Goal: Information Seeking & Learning: Learn about a topic

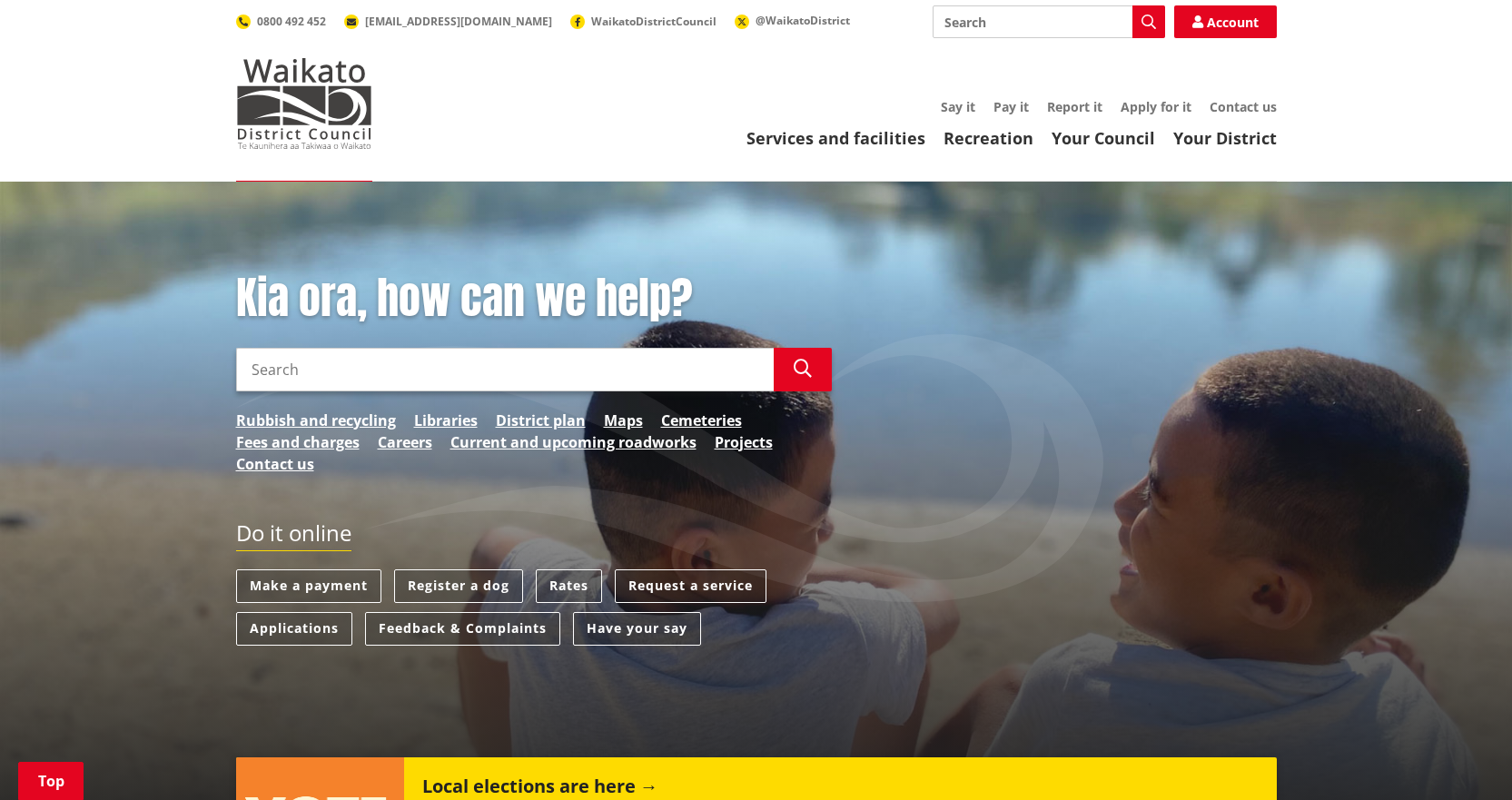
scroll to position [726, 0]
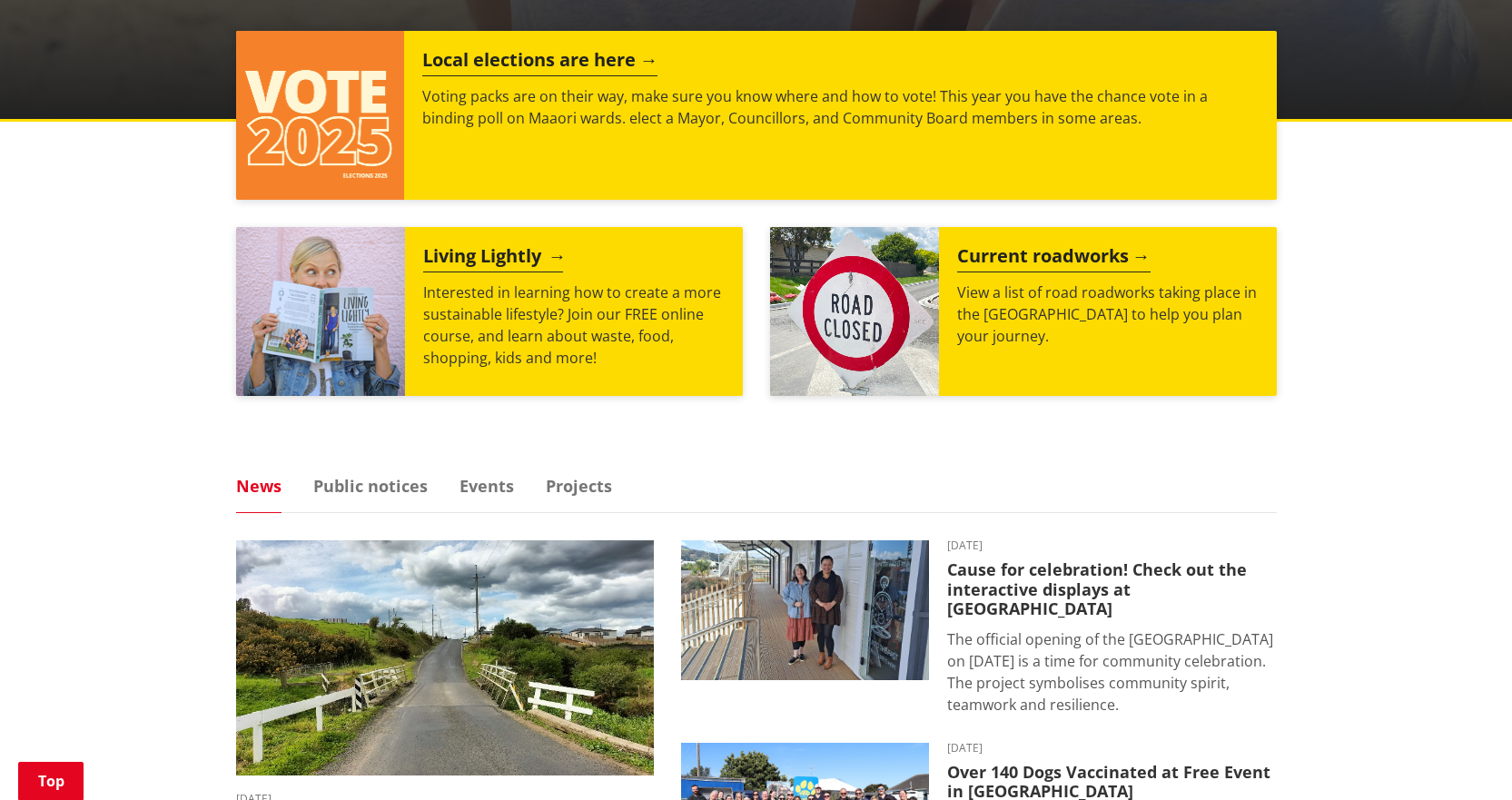
click at [452, 363] on p "Interested in learning how to create a more sustainable lifestyle? Join our FRE…" at bounding box center [574, 325] width 302 height 87
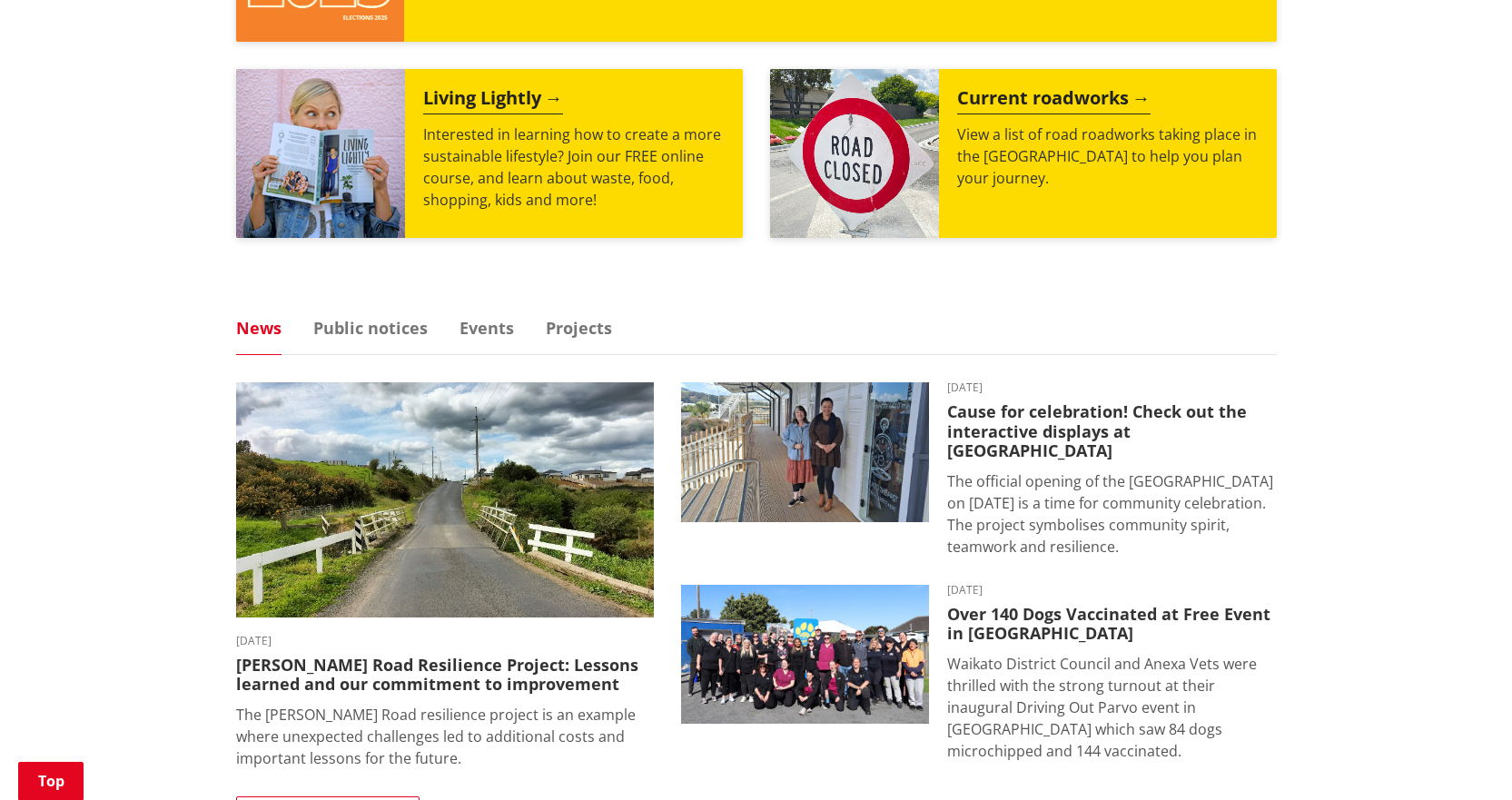
scroll to position [908, 0]
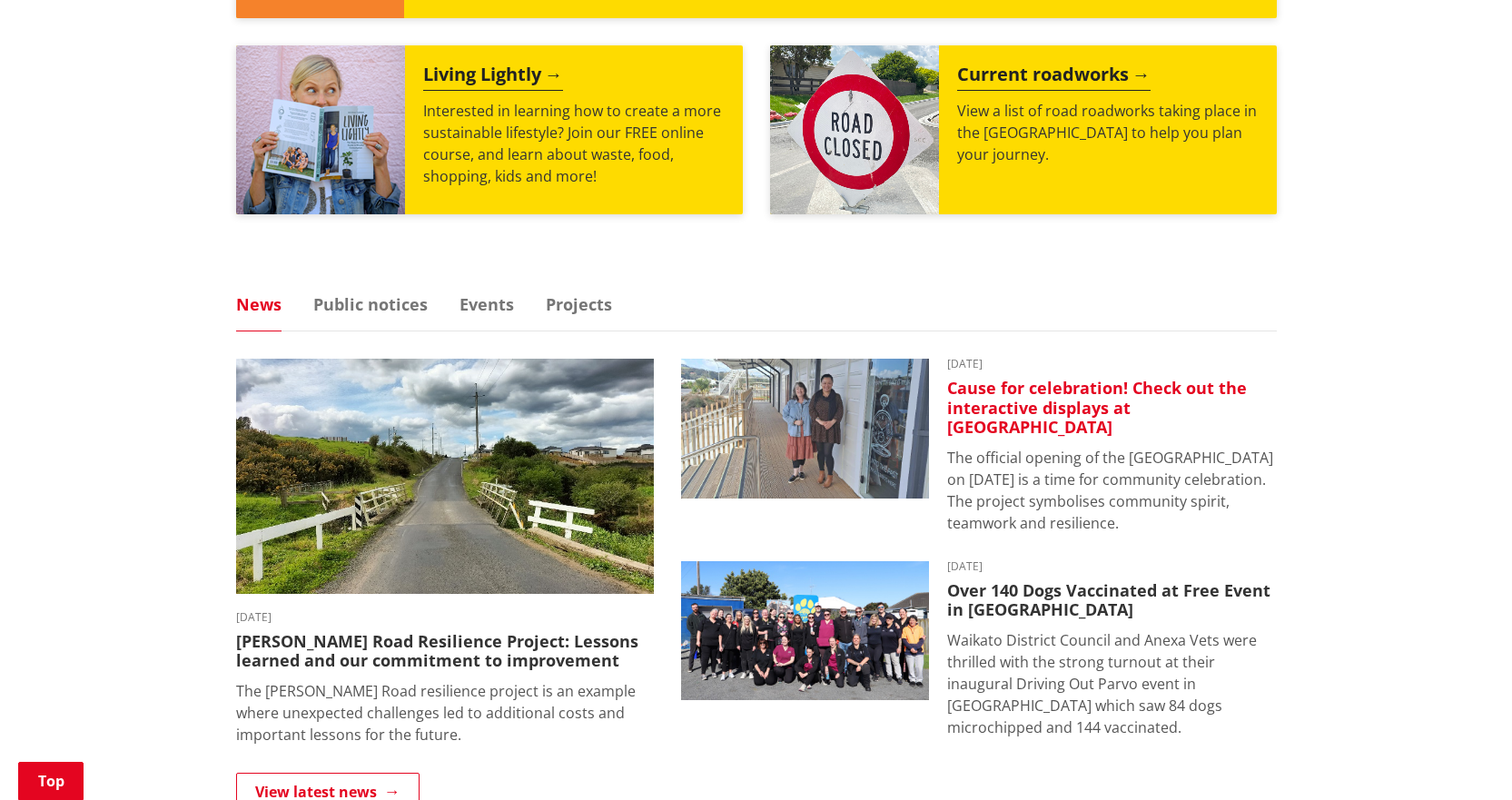
click at [1050, 409] on h3 "Cause for celebration! Check out the interactive displays at [GEOGRAPHIC_DATA]" at bounding box center [1112, 409] width 330 height 59
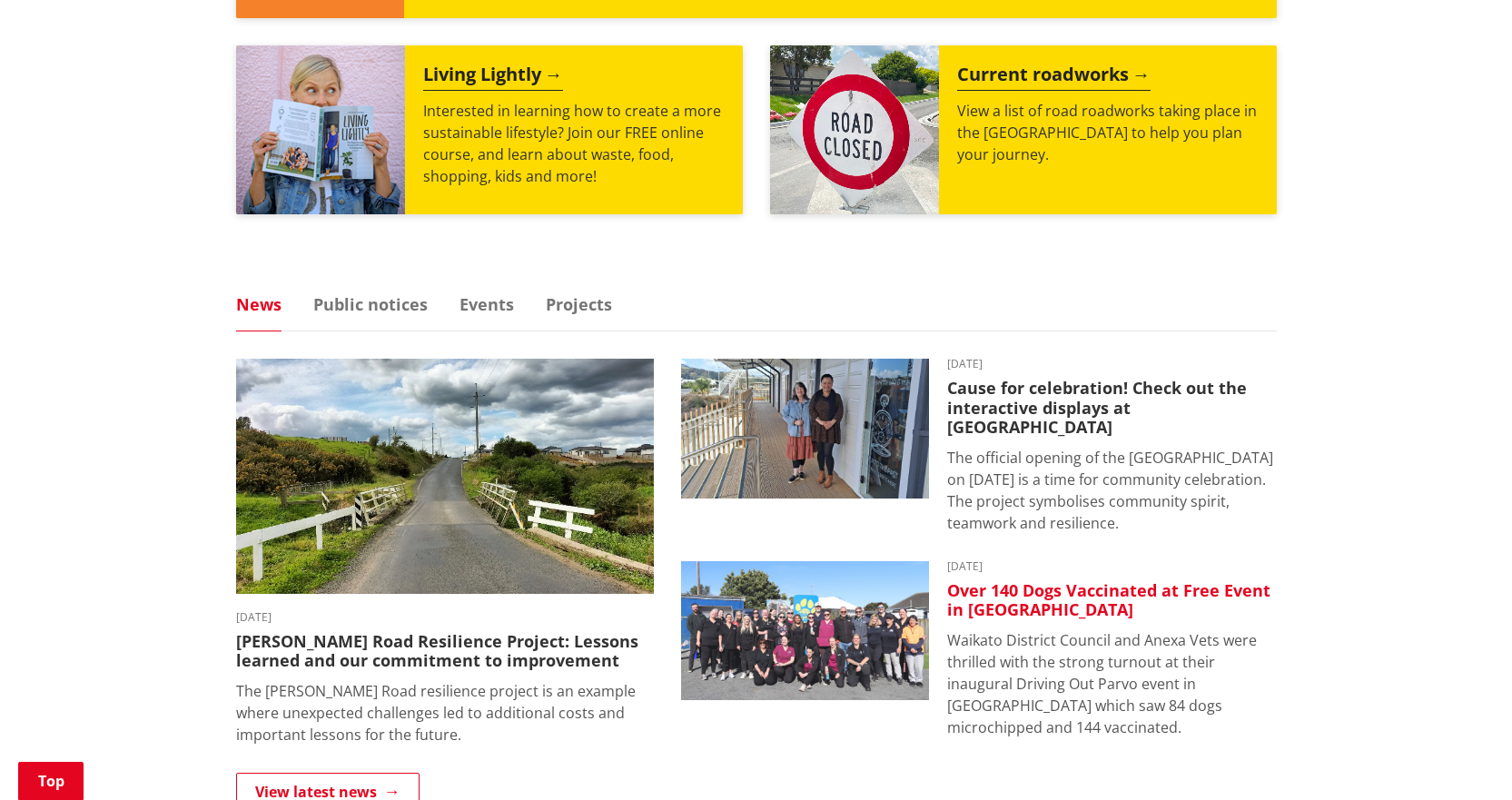
click at [1116, 581] on h3 "Over 140 Dogs Vaccinated at Free Event in [GEOGRAPHIC_DATA]" at bounding box center [1112, 600] width 330 height 39
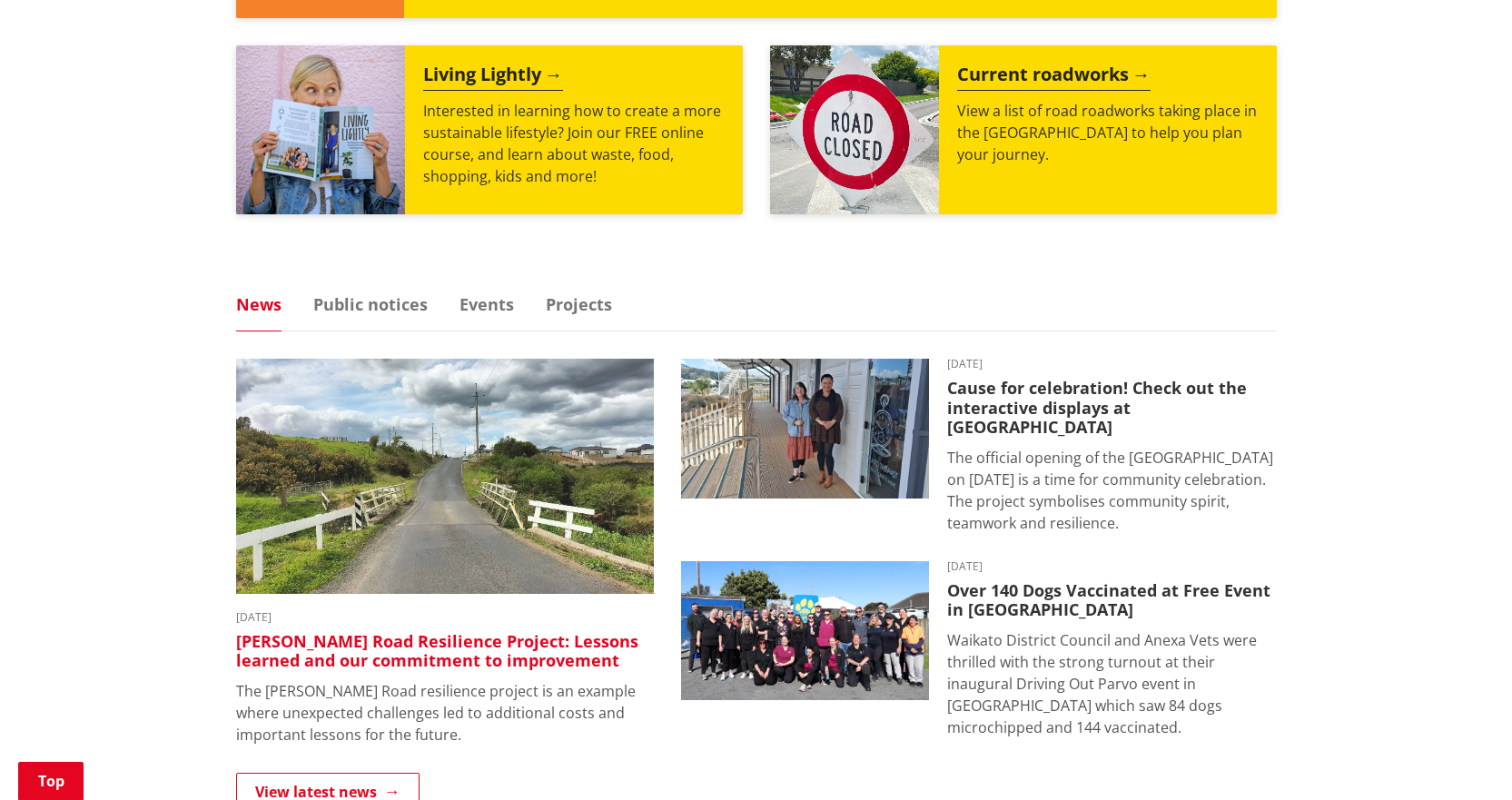
click at [473, 632] on h3 "[PERSON_NAME] Road Resilience Project: Lessons learned and our commitment to im…" at bounding box center [444, 651] width 417 height 39
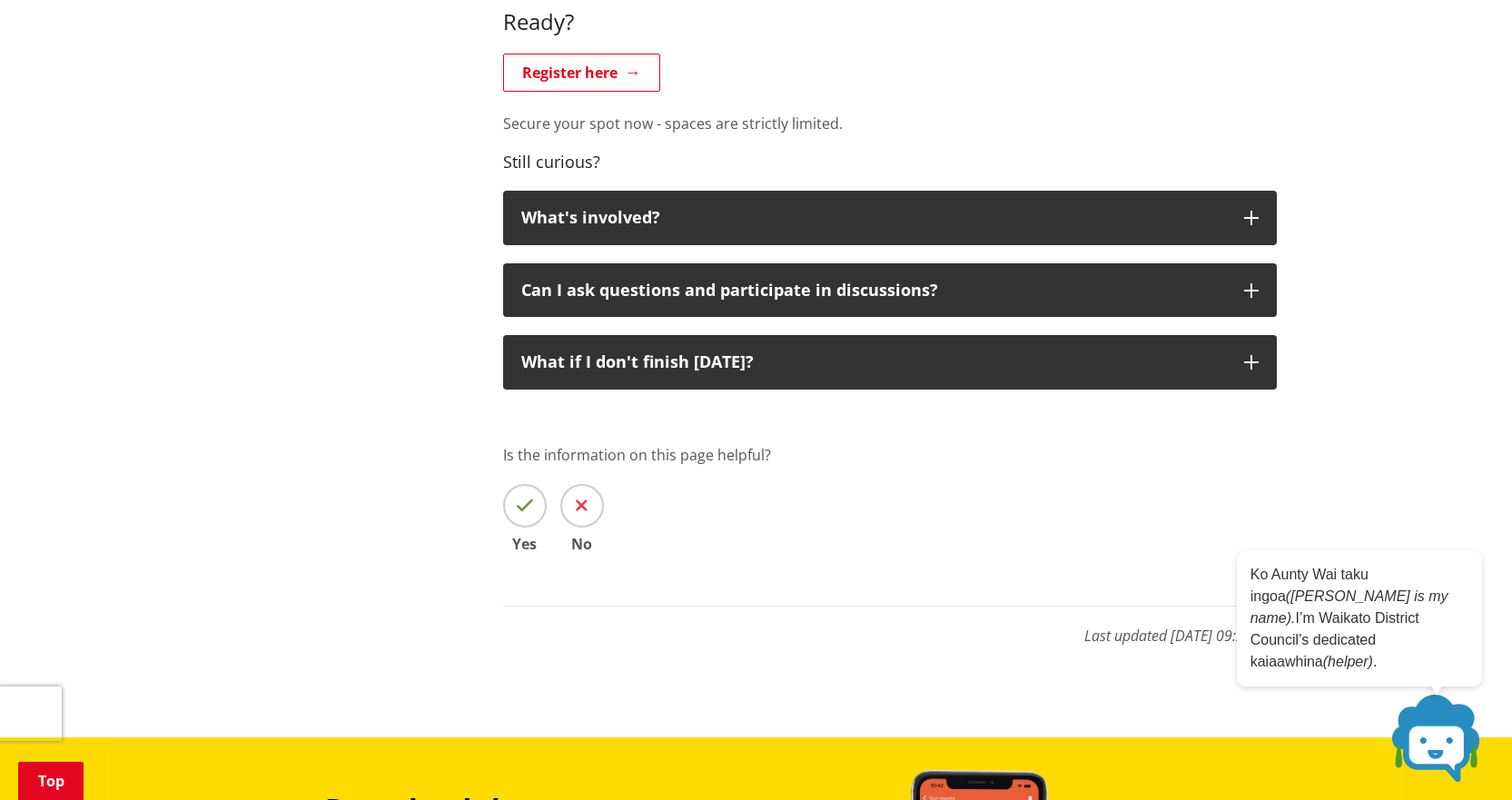
scroll to position [1271, 0]
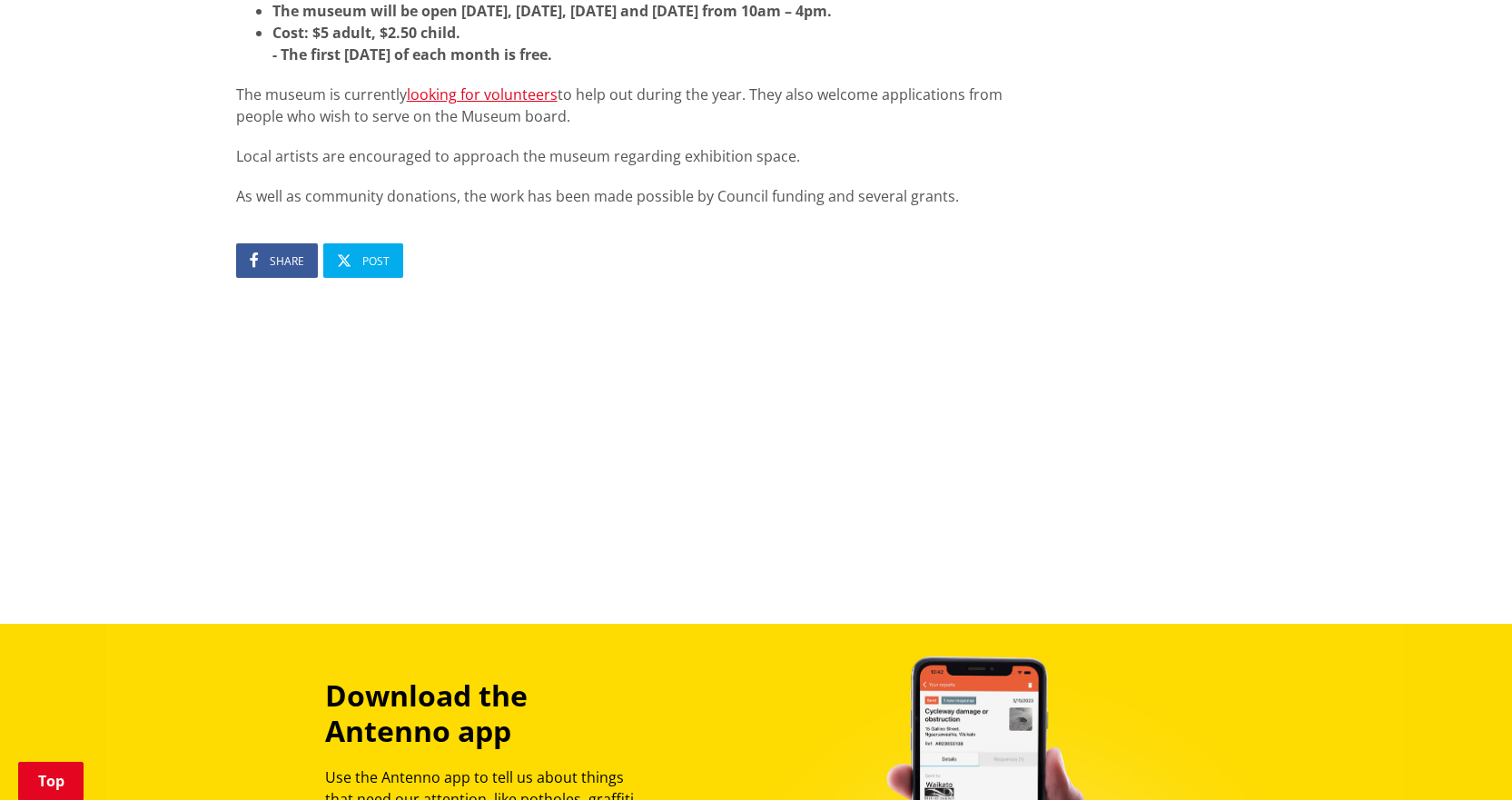
scroll to position [1997, 0]
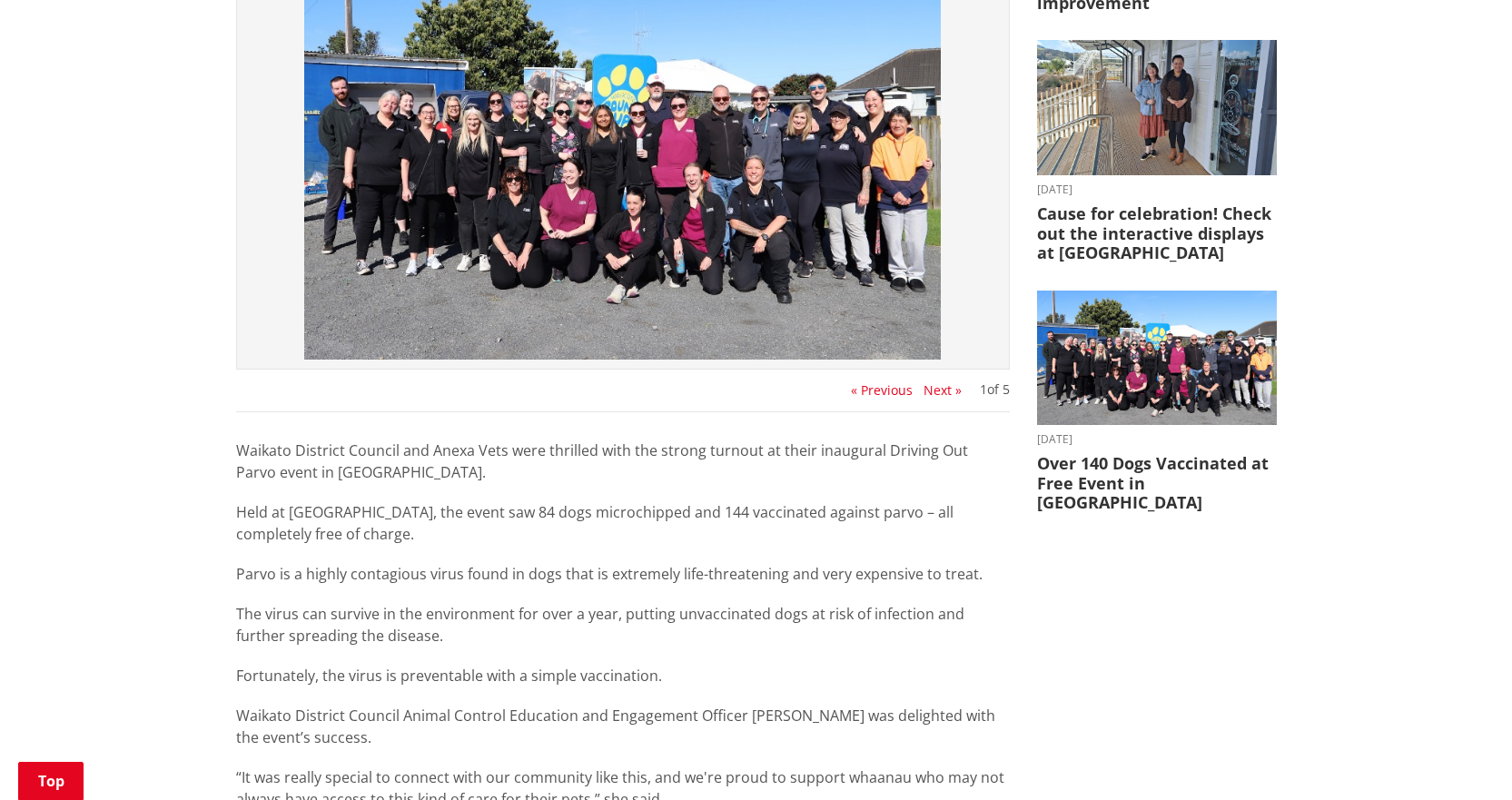
scroll to position [545, 0]
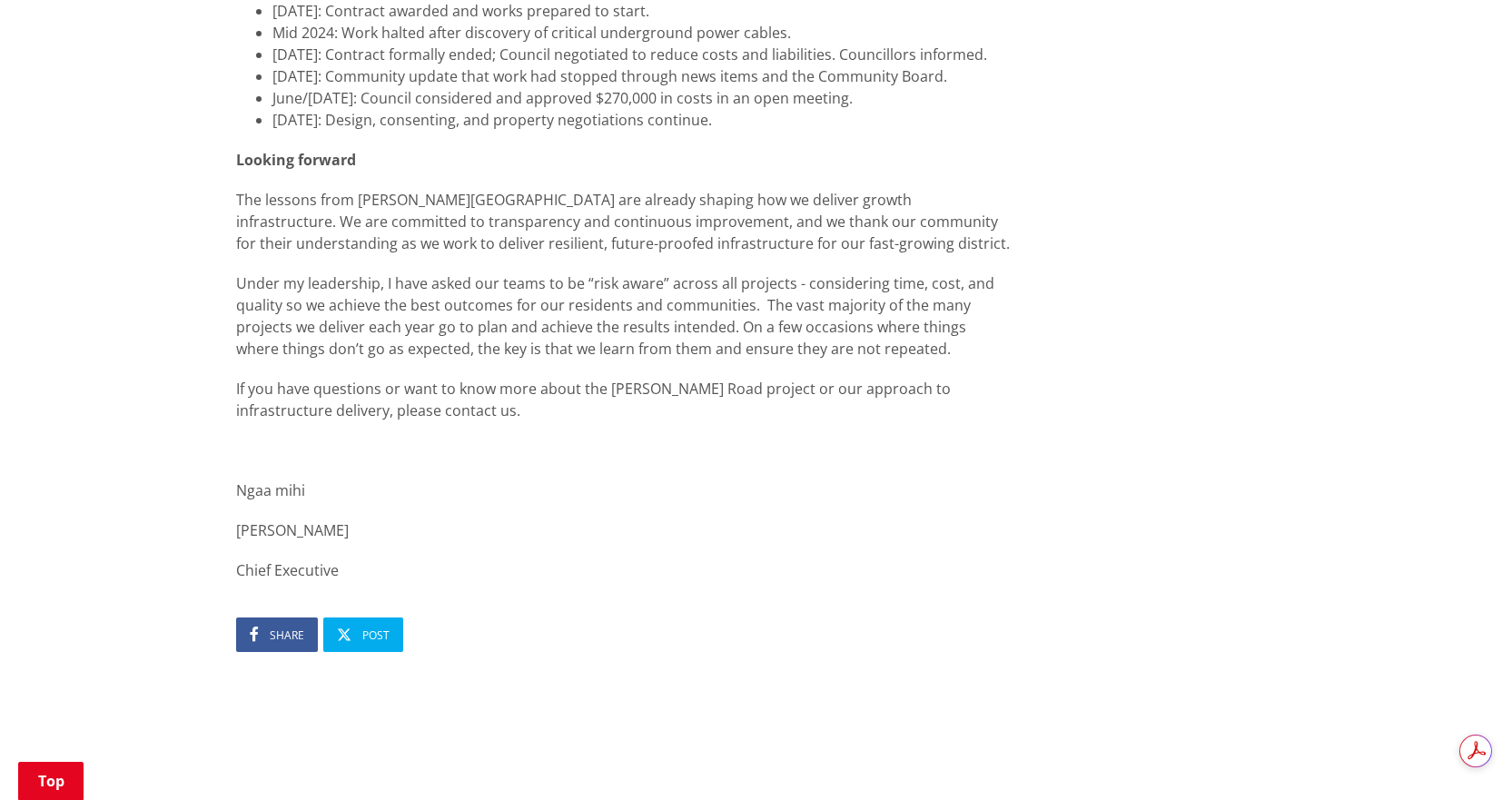
scroll to position [2088, 0]
